Goal: Check status: Check status

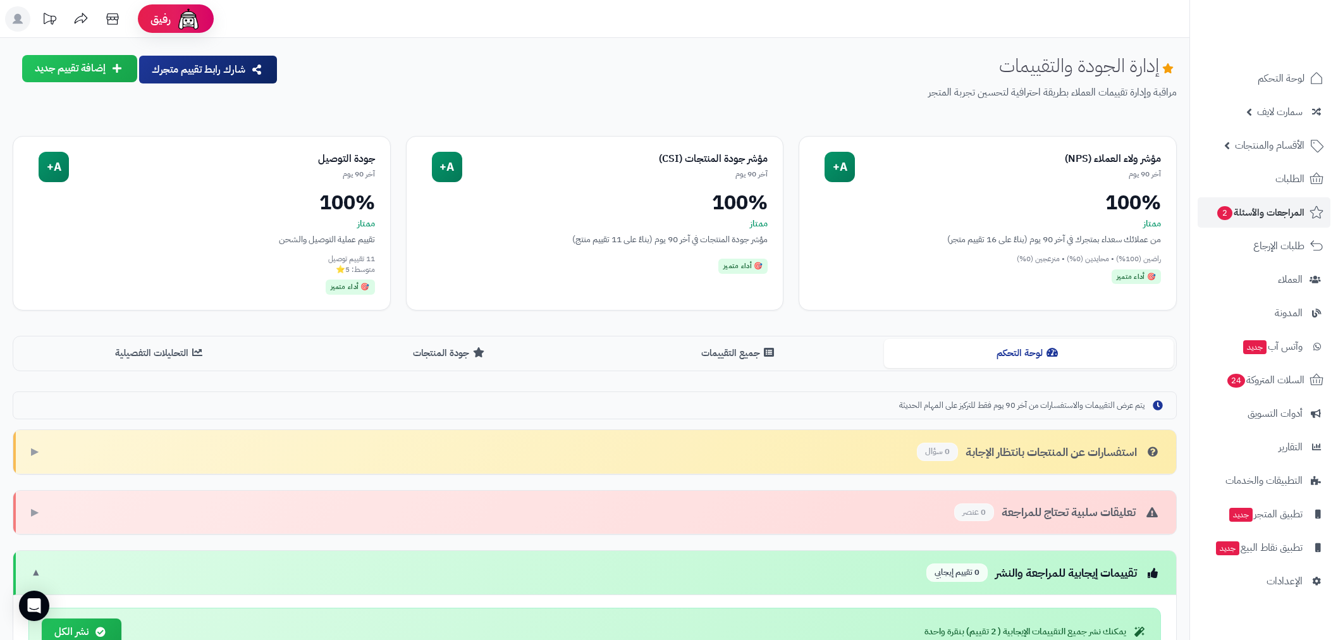
scroll to position [195, 0]
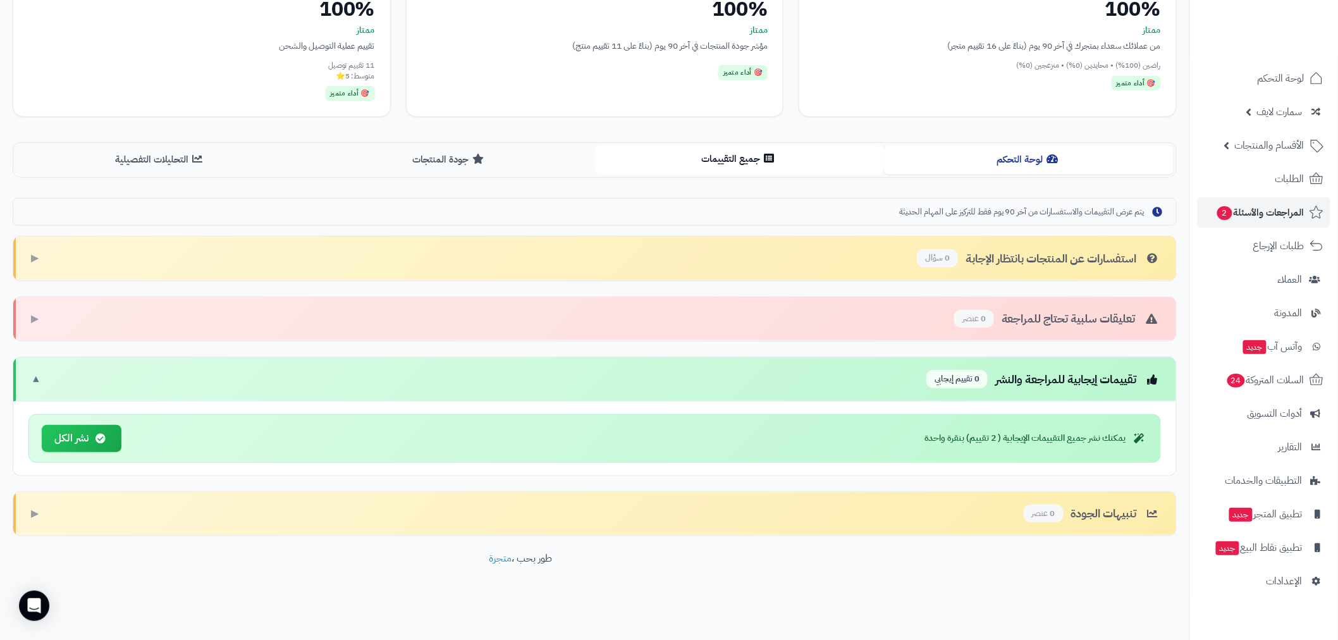
click at [731, 159] on button "جميع التقييمات" at bounding box center [740, 159] width 290 height 28
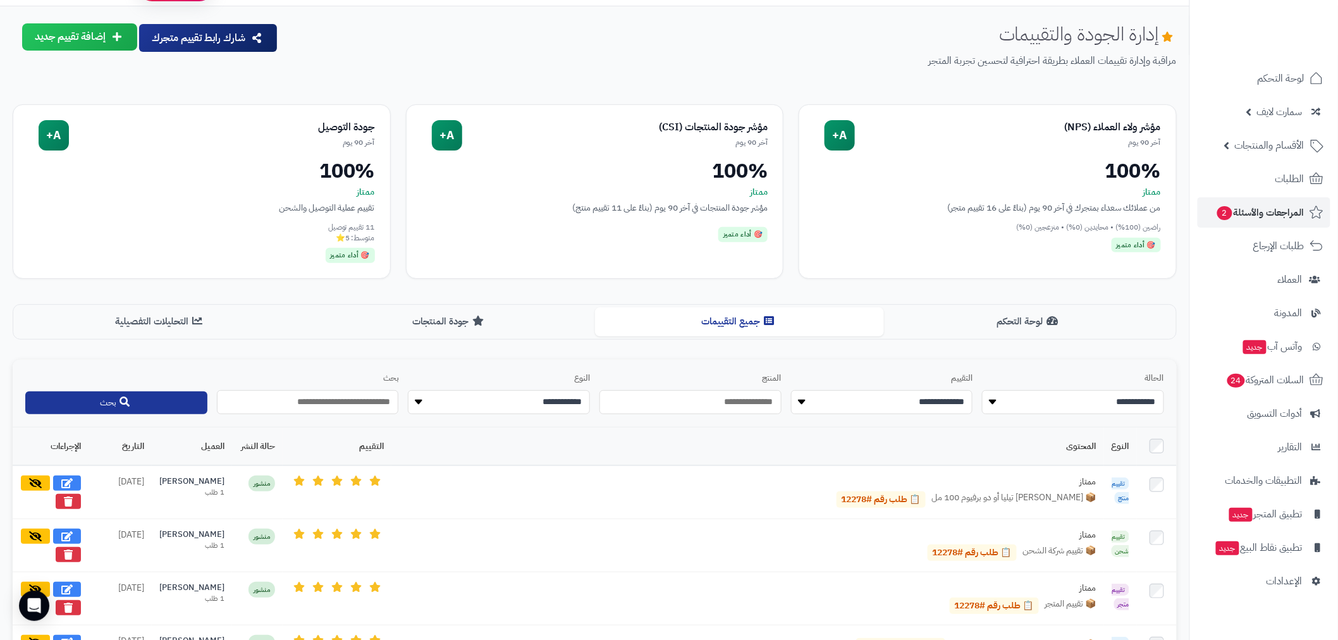
scroll to position [0, 0]
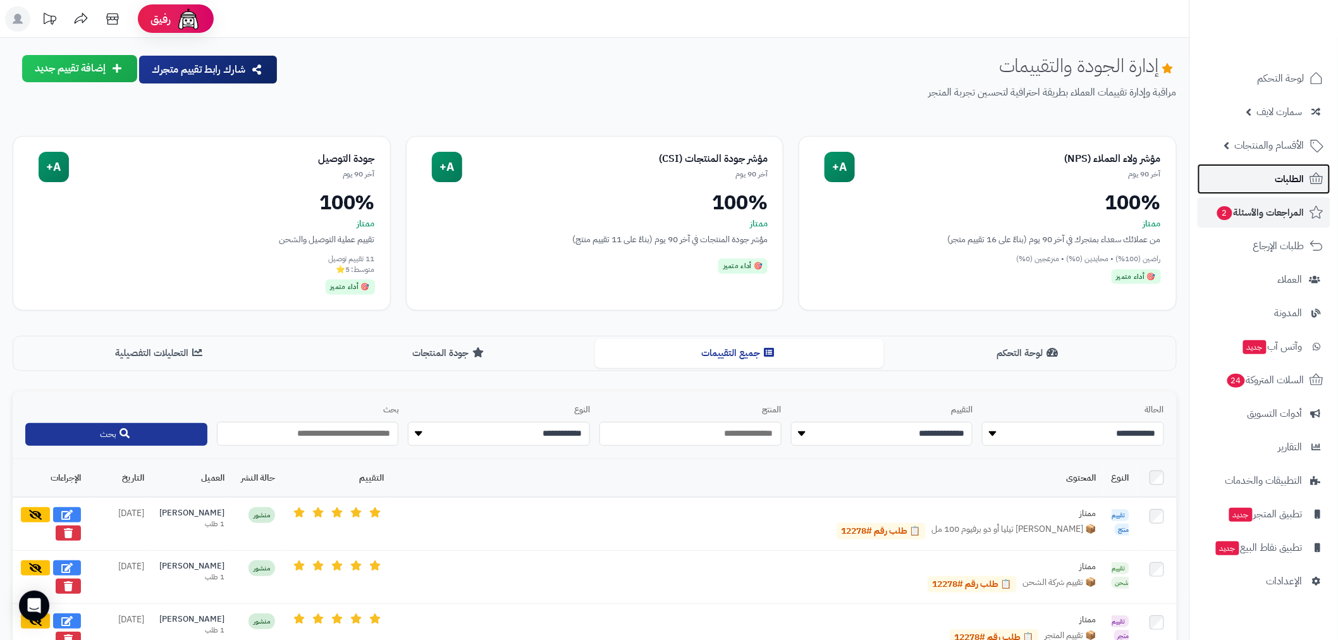
click at [1279, 175] on span "الطلبات" at bounding box center [1290, 179] width 29 height 18
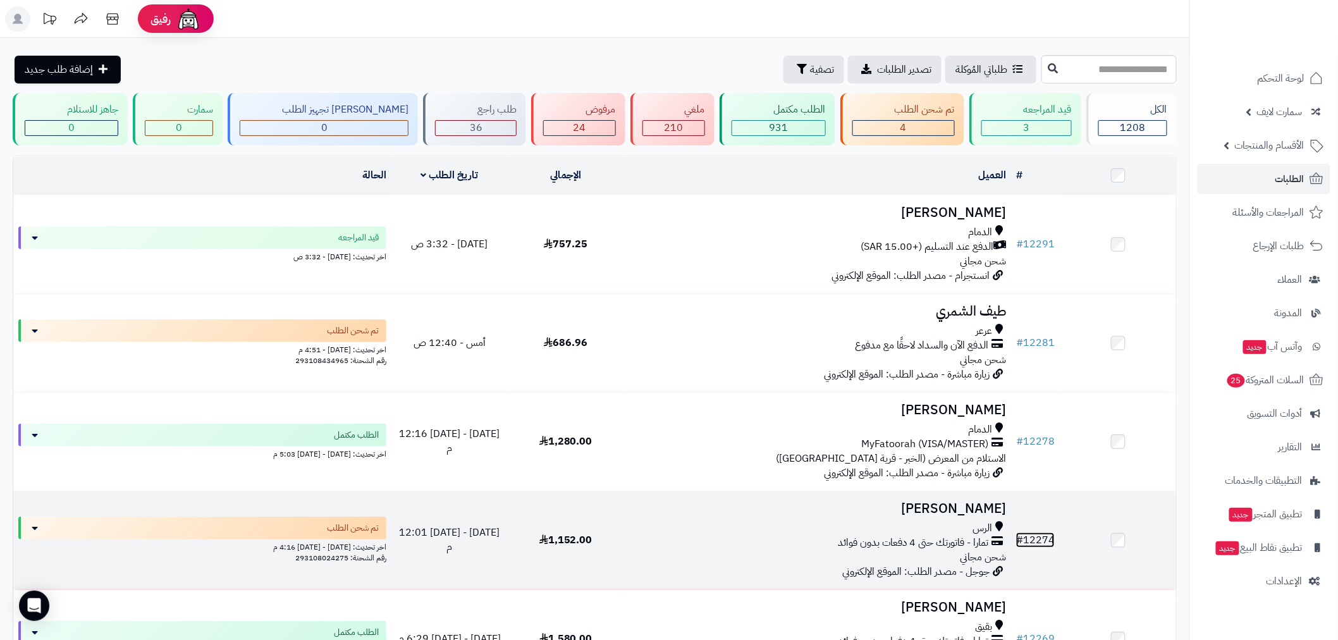
click at [1033, 544] on link "# 12274" at bounding box center [1035, 539] width 39 height 15
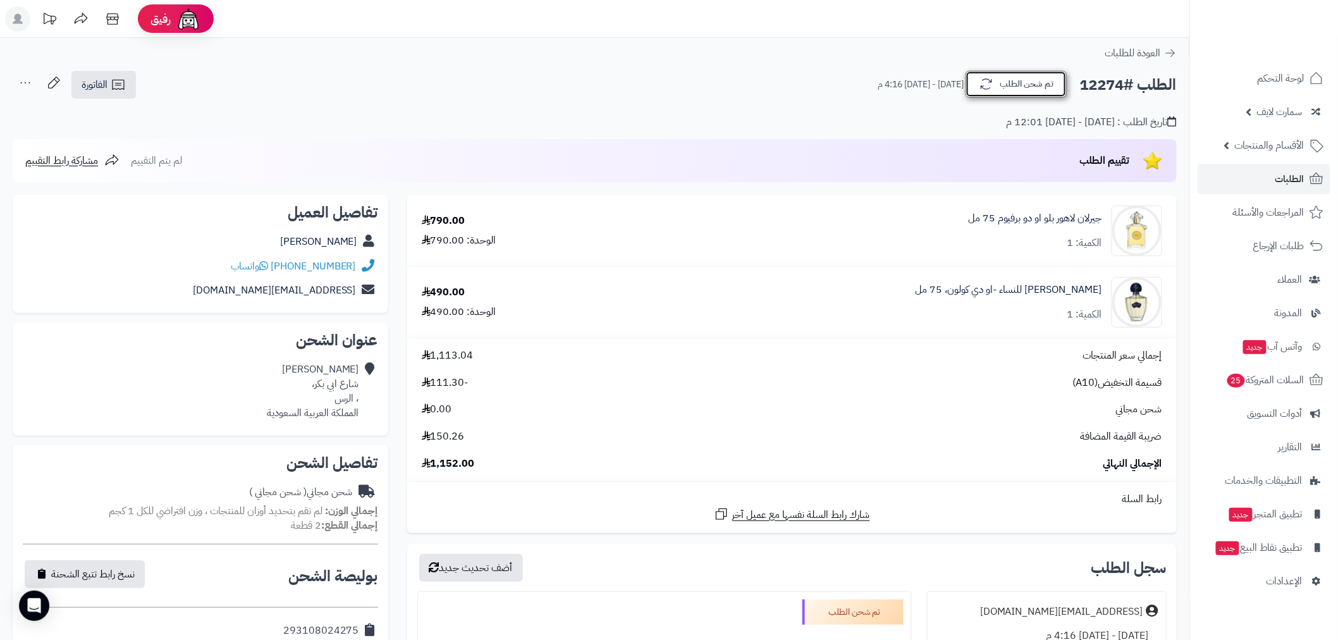
click at [1033, 78] on button "تم شحن الطلب" at bounding box center [1016, 84] width 101 height 27
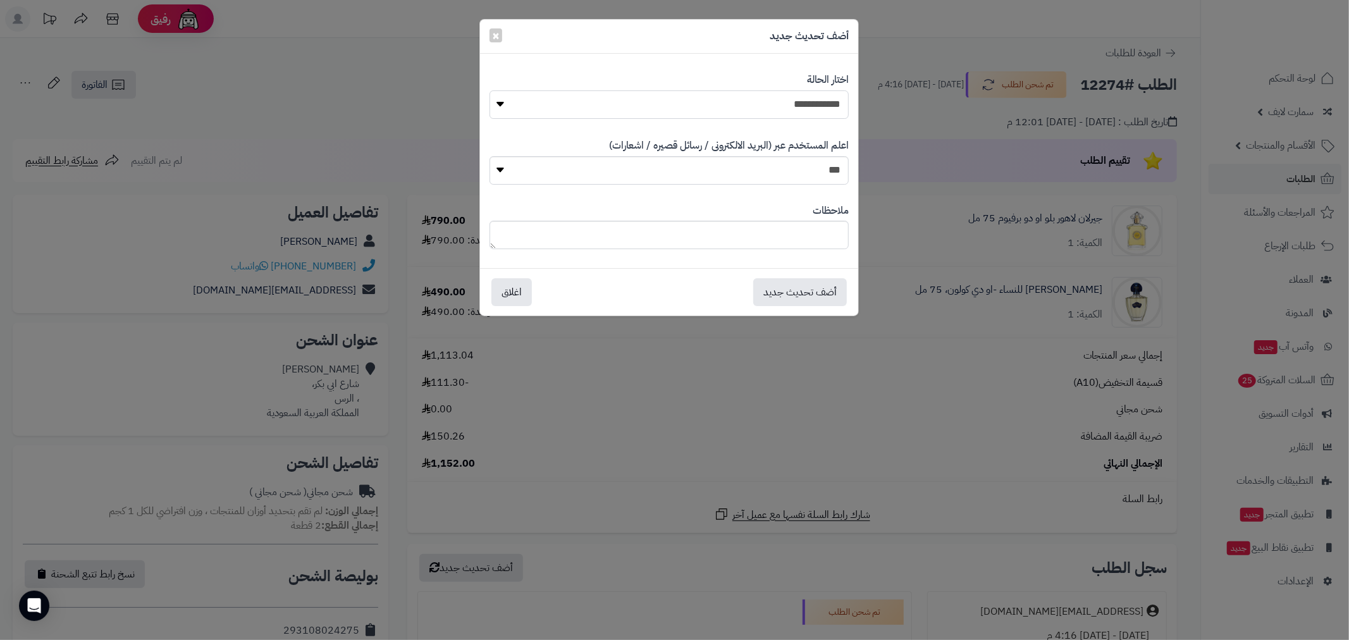
click at [830, 111] on select "**********" at bounding box center [668, 104] width 359 height 28
select select "*"
click at [489, 90] on select "**********" at bounding box center [668, 104] width 359 height 28
click at [819, 288] on button "أضف تحديث جديد" at bounding box center [800, 292] width 94 height 28
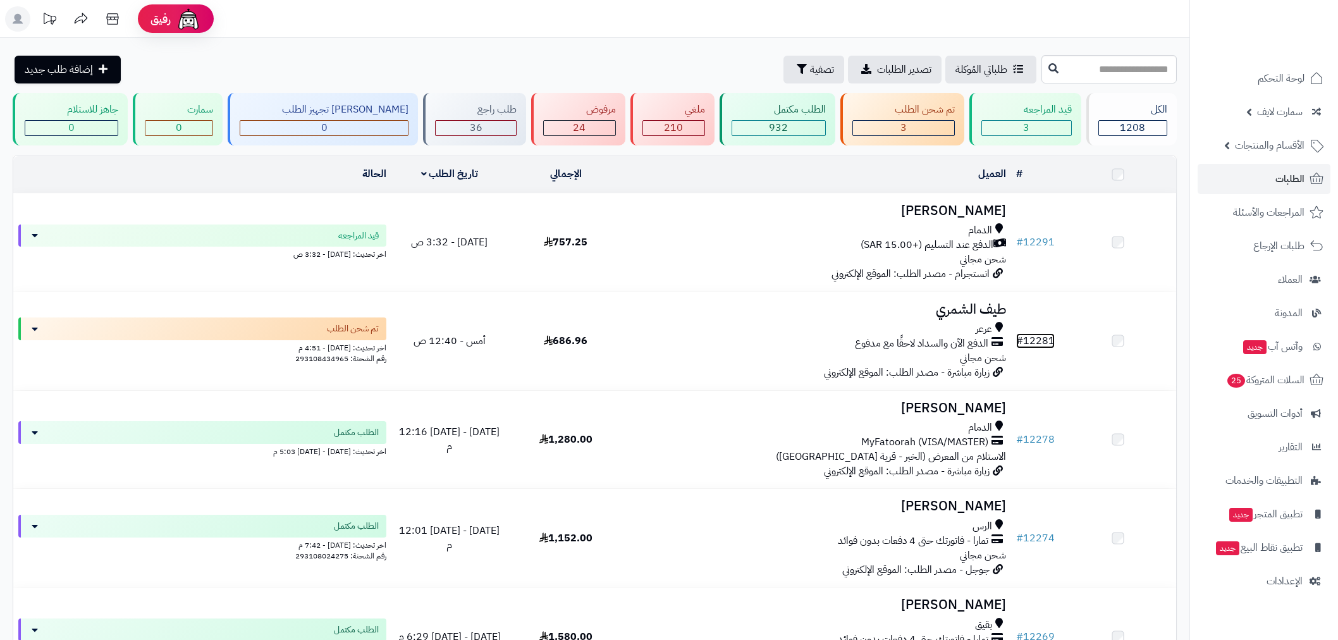
click at [1034, 340] on link "# 12281" at bounding box center [1035, 340] width 39 height 15
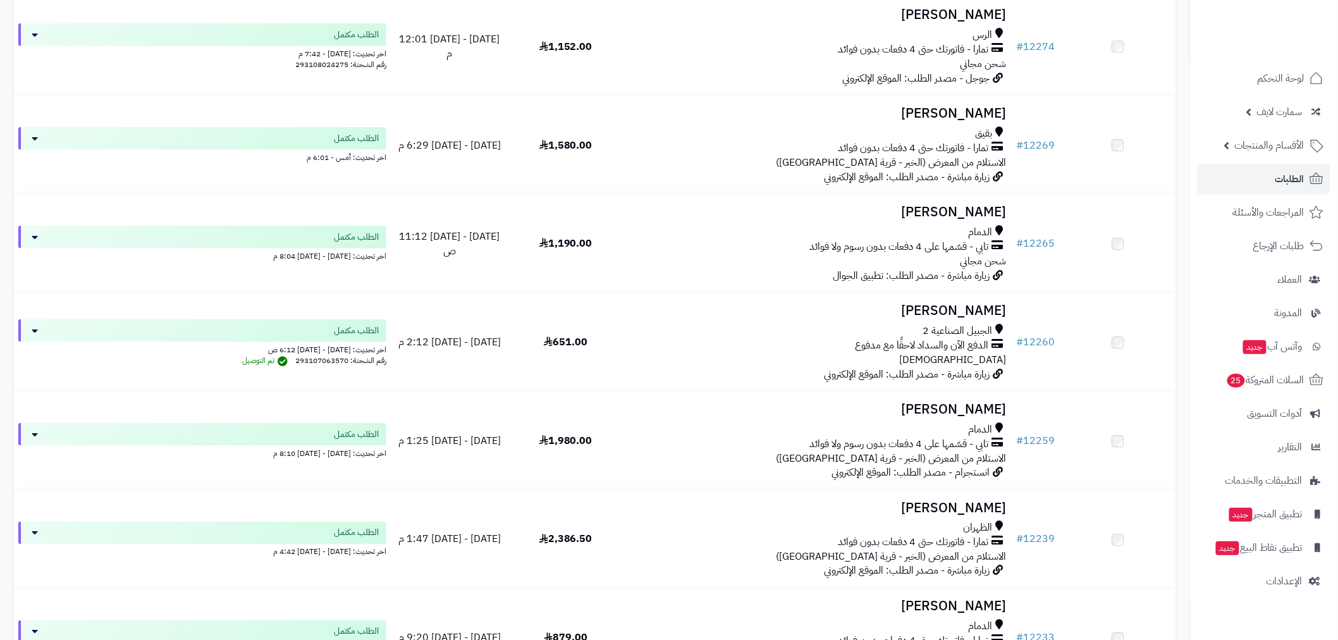
scroll to position [491, 0]
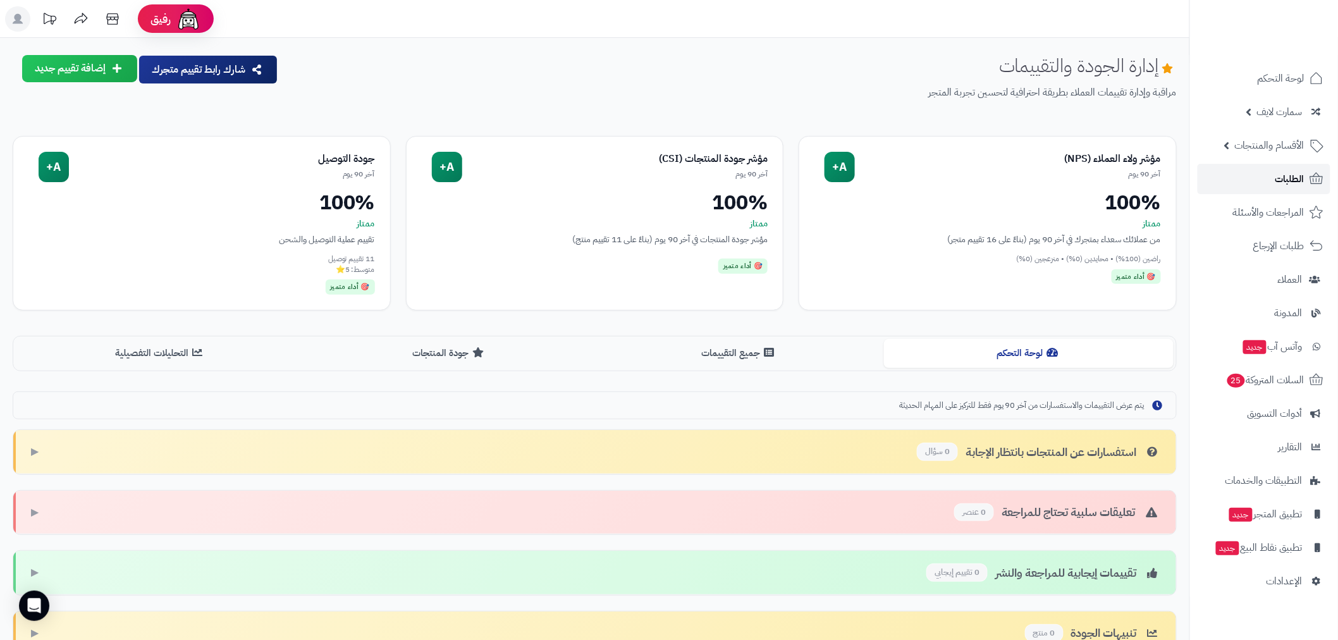
click at [1246, 180] on link "الطلبات" at bounding box center [1264, 179] width 133 height 30
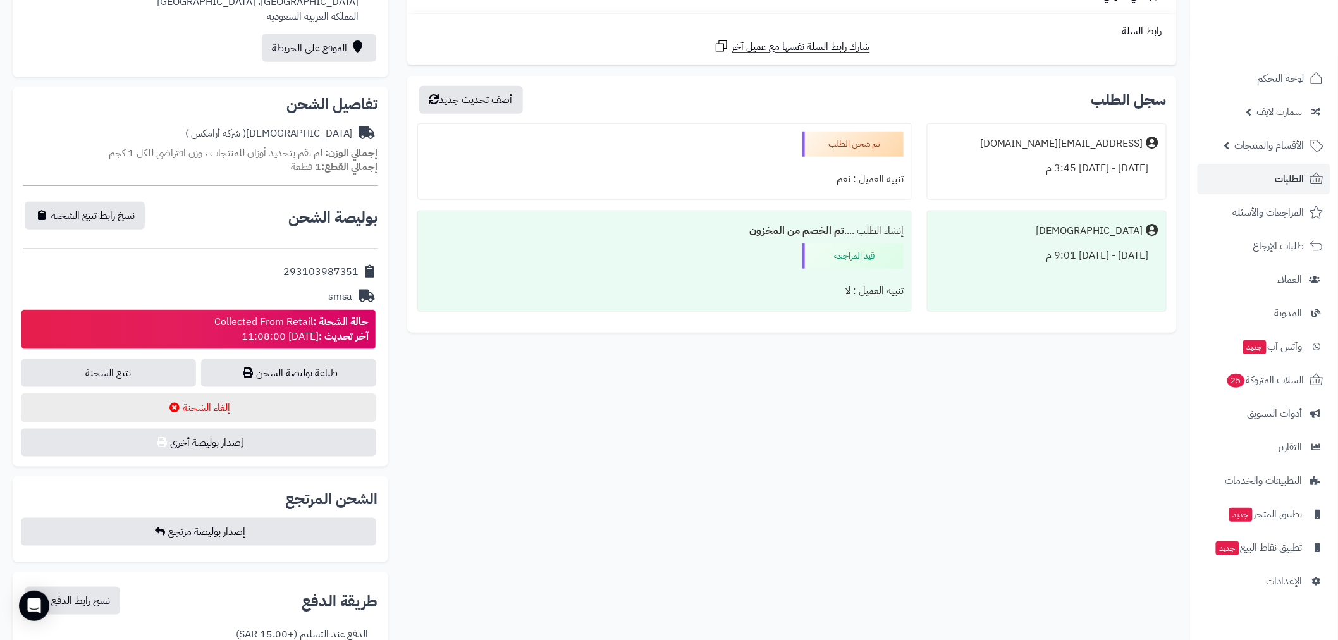
scroll to position [386, 0]
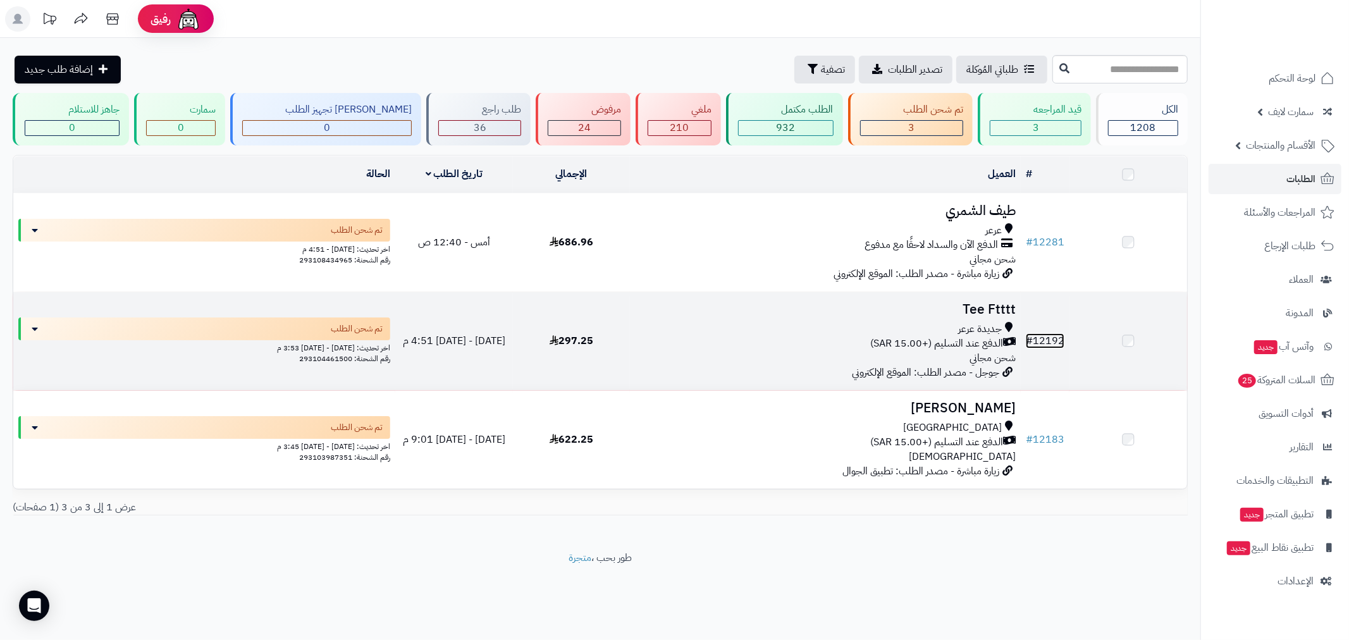
click at [1045, 335] on link "# 12192" at bounding box center [1045, 340] width 39 height 15
